Goal: Task Accomplishment & Management: Manage account settings

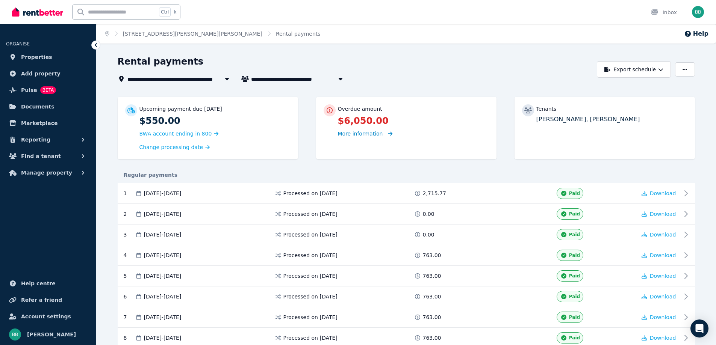
click at [361, 135] on span "More information" at bounding box center [360, 134] width 45 height 6
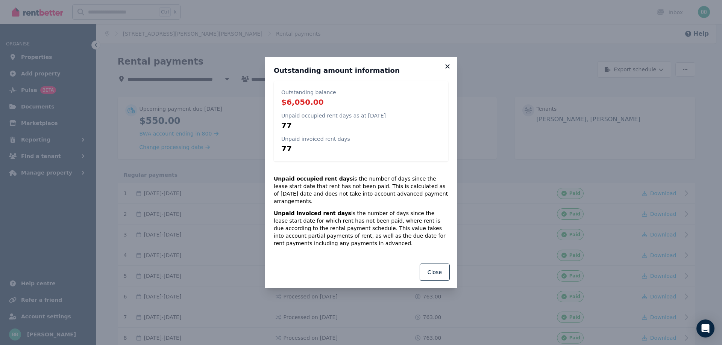
click at [446, 70] on icon at bounding box center [448, 66] width 8 height 7
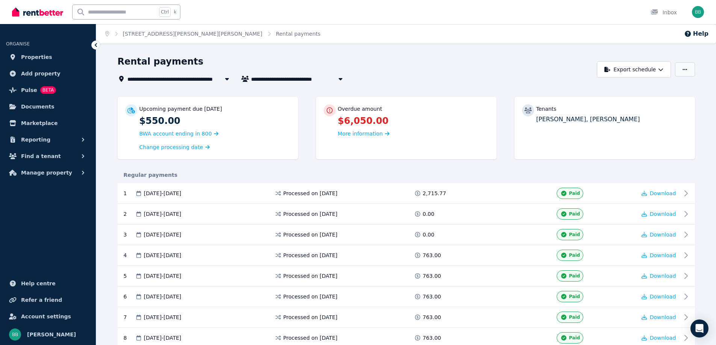
click at [681, 71] on button "button" at bounding box center [685, 69] width 20 height 14
click at [652, 71] on button "Export schedule" at bounding box center [634, 69] width 74 height 17
click at [616, 92] on p "PDF" at bounding box center [611, 89] width 16 height 8
